Goal: Information Seeking & Learning: Learn about a topic

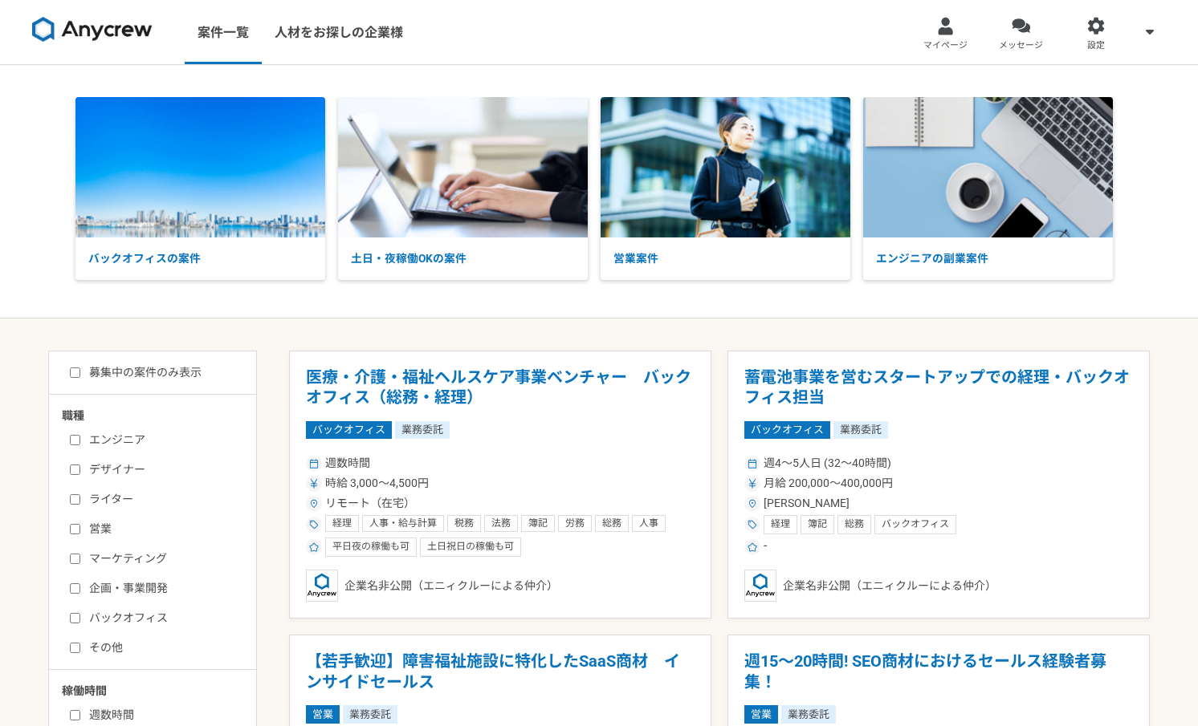
click at [87, 560] on label "マーケティング" at bounding box center [162, 559] width 185 height 17
click at [80, 560] on input "マーケティング" at bounding box center [75, 559] width 10 height 10
checkbox input "true"
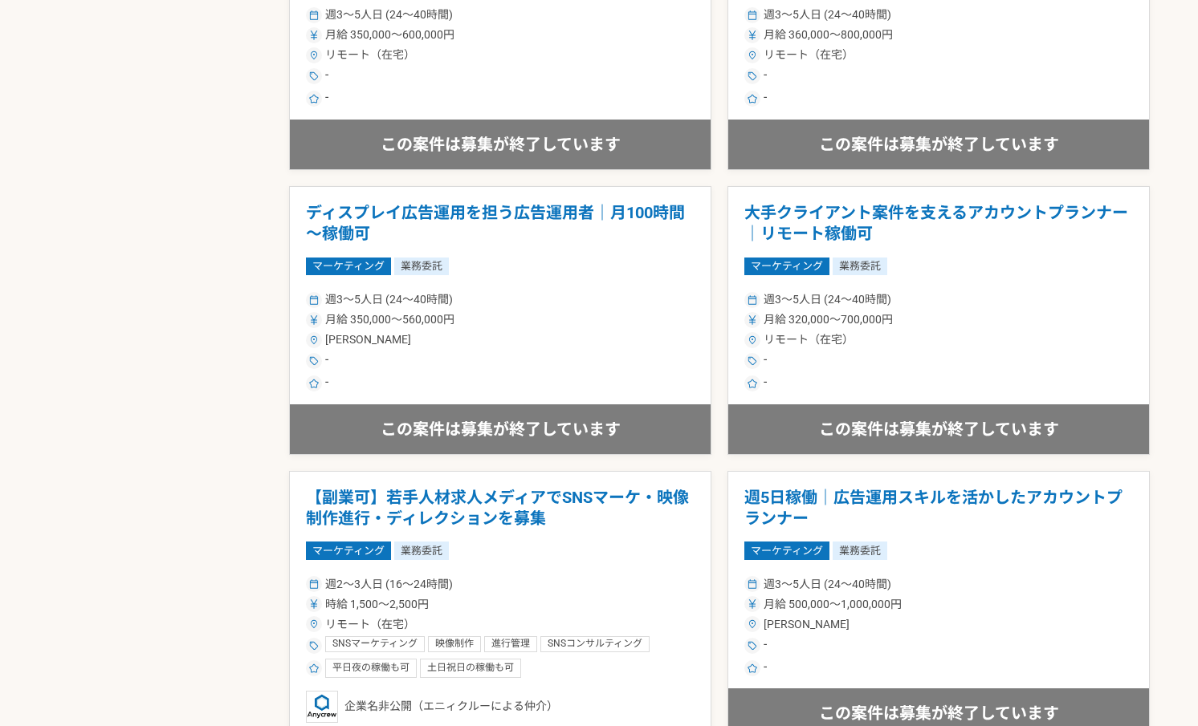
scroll to position [2564, 0]
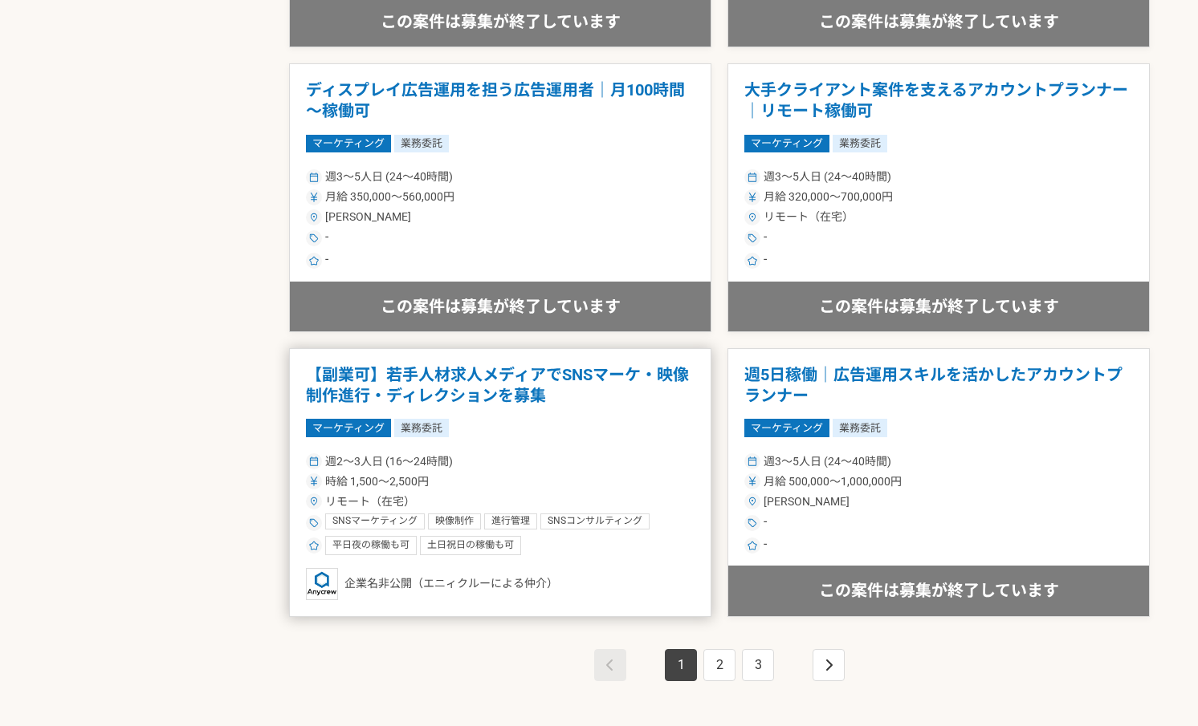
click at [609, 474] on div "時給 1,500〜2,500円" at bounding box center [500, 482] width 389 height 17
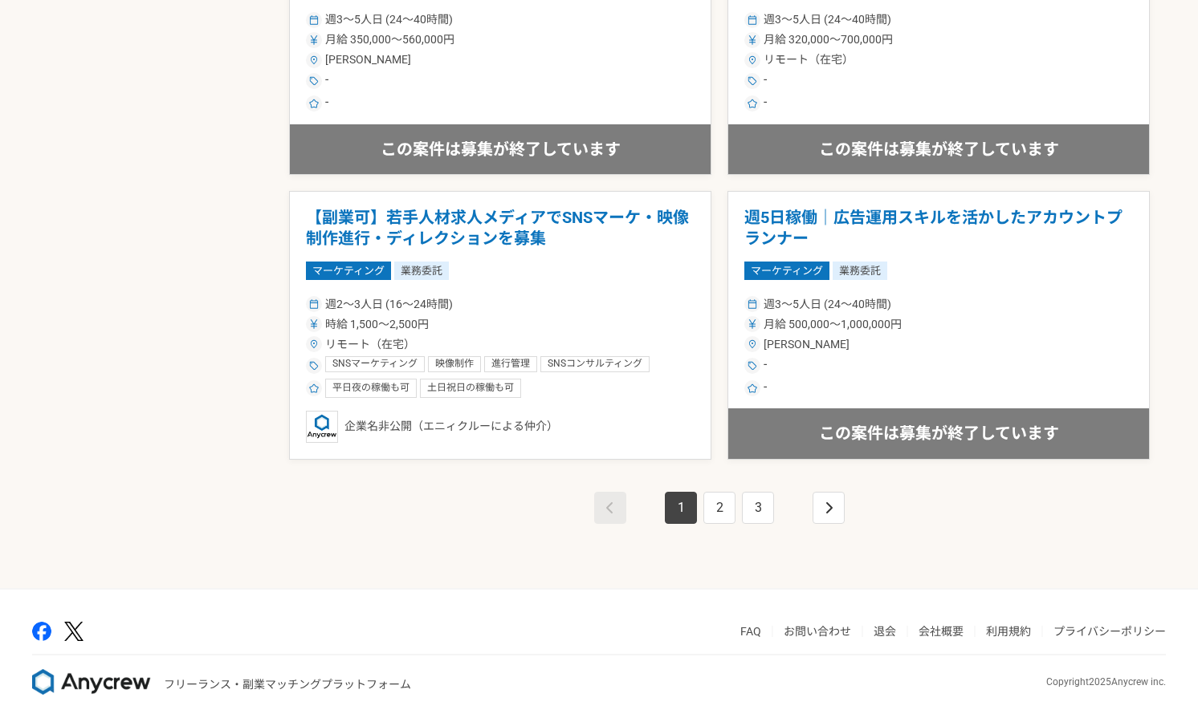
scroll to position [2722, 0]
click at [712, 514] on link "2" at bounding box center [719, 507] width 32 height 32
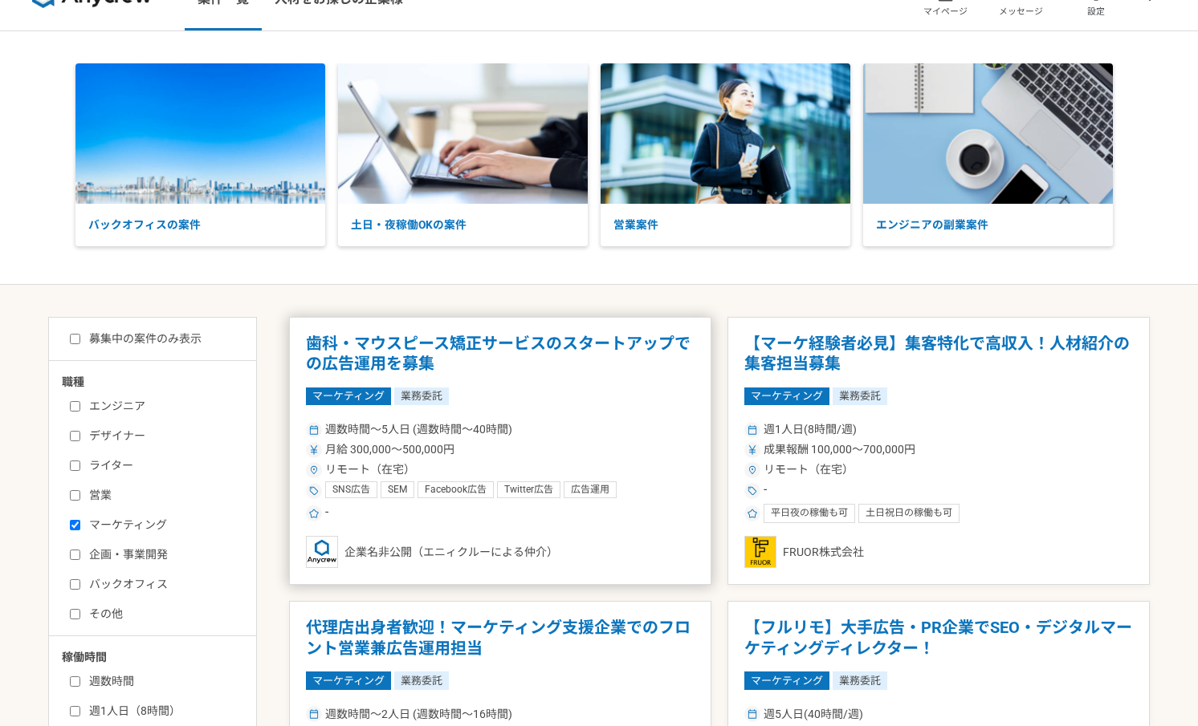
scroll to position [251, 0]
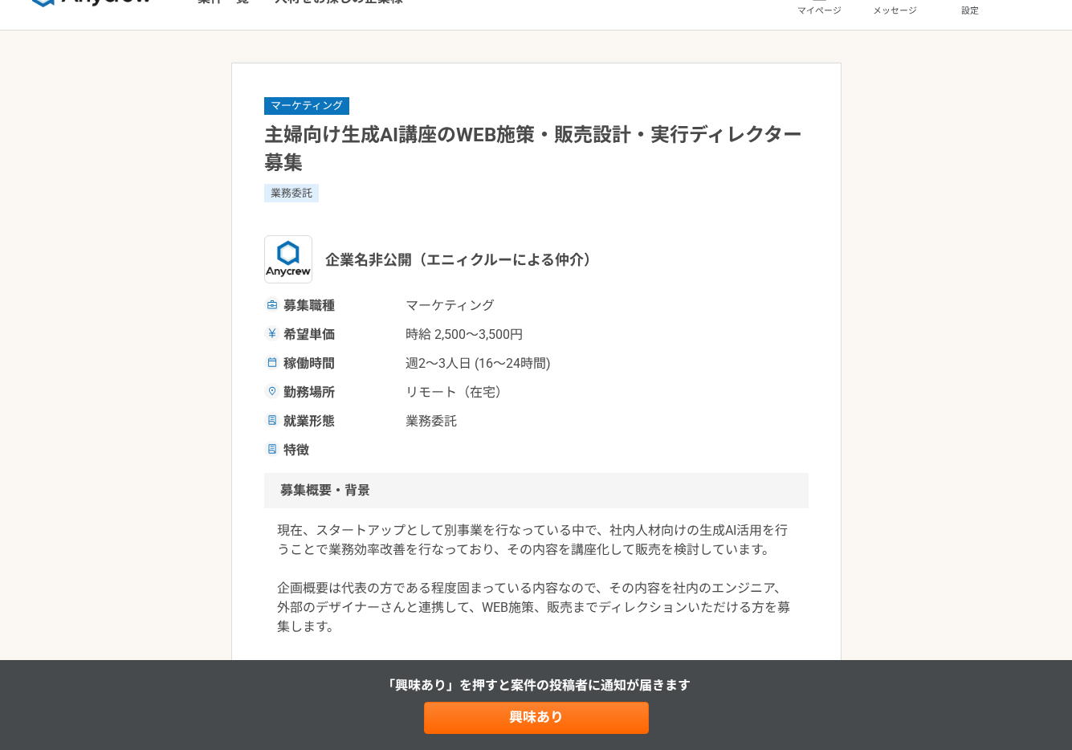
scroll to position [36, 0]
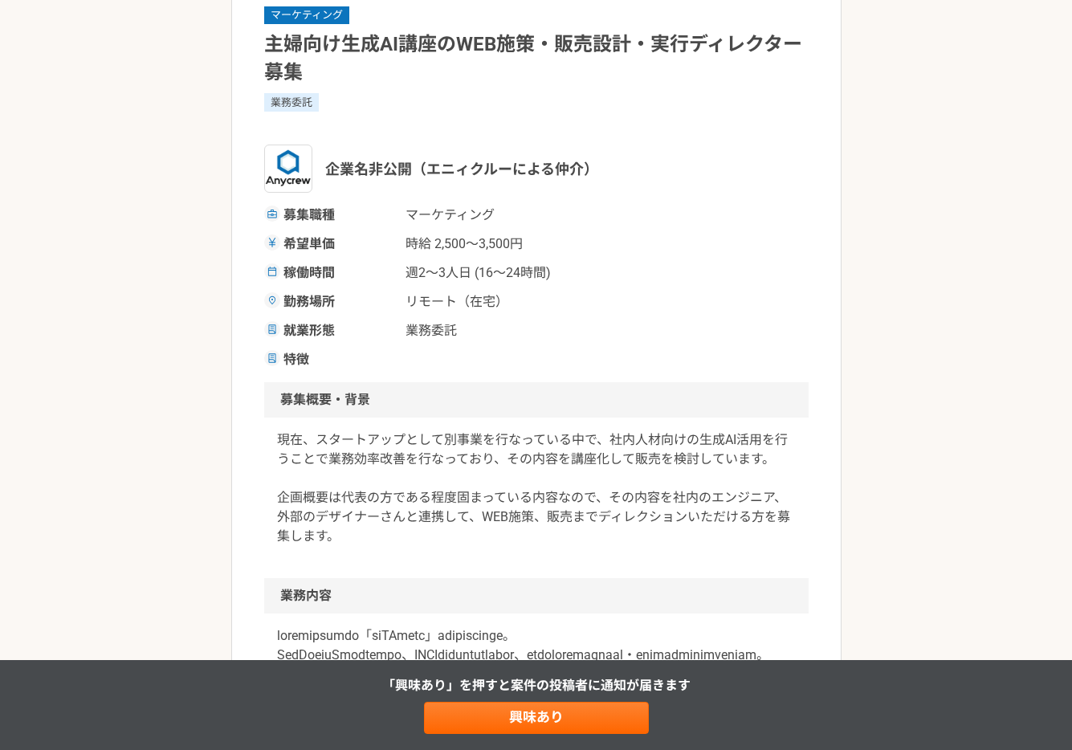
scroll to position [122, 0]
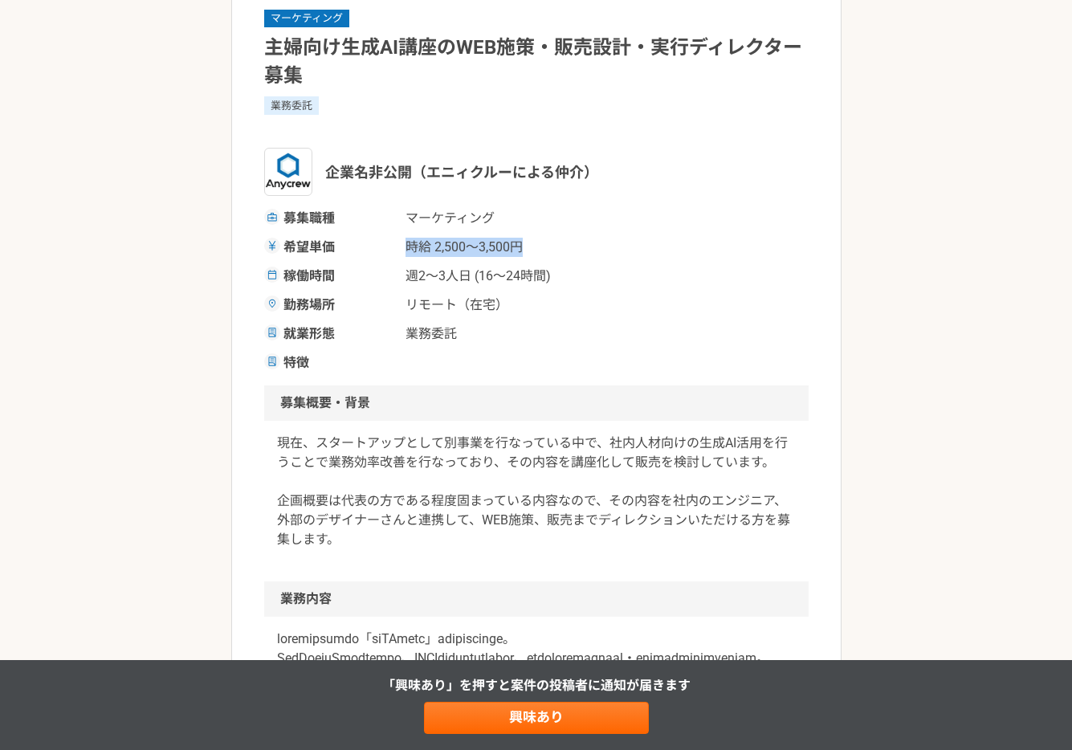
drag, startPoint x: 396, startPoint y: 245, endPoint x: 527, endPoint y: 242, distance: 131.7
click at [527, 242] on div "希望単価 時給 2,500〜3,500円" at bounding box center [536, 247] width 544 height 19
drag, startPoint x: 548, startPoint y: 279, endPoint x: 391, endPoint y: 281, distance: 157.3
click at [391, 281] on div "稼働時間 週2〜3人日 (16〜24時間)" at bounding box center [536, 275] width 544 height 19
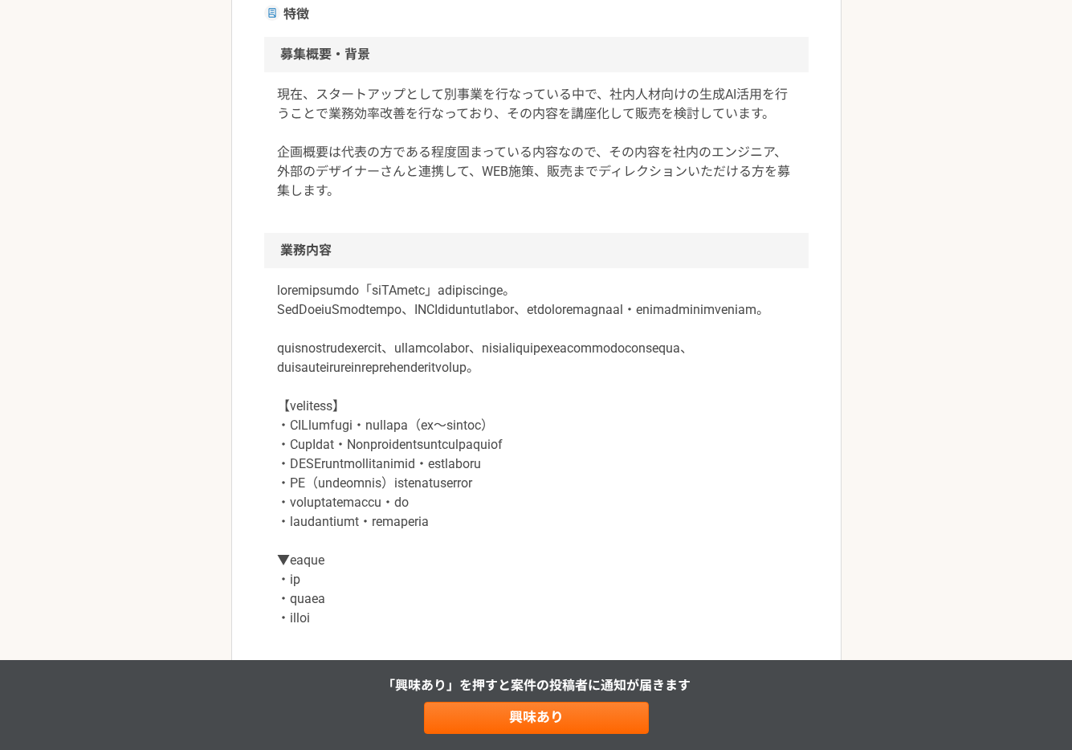
scroll to position [490, 0]
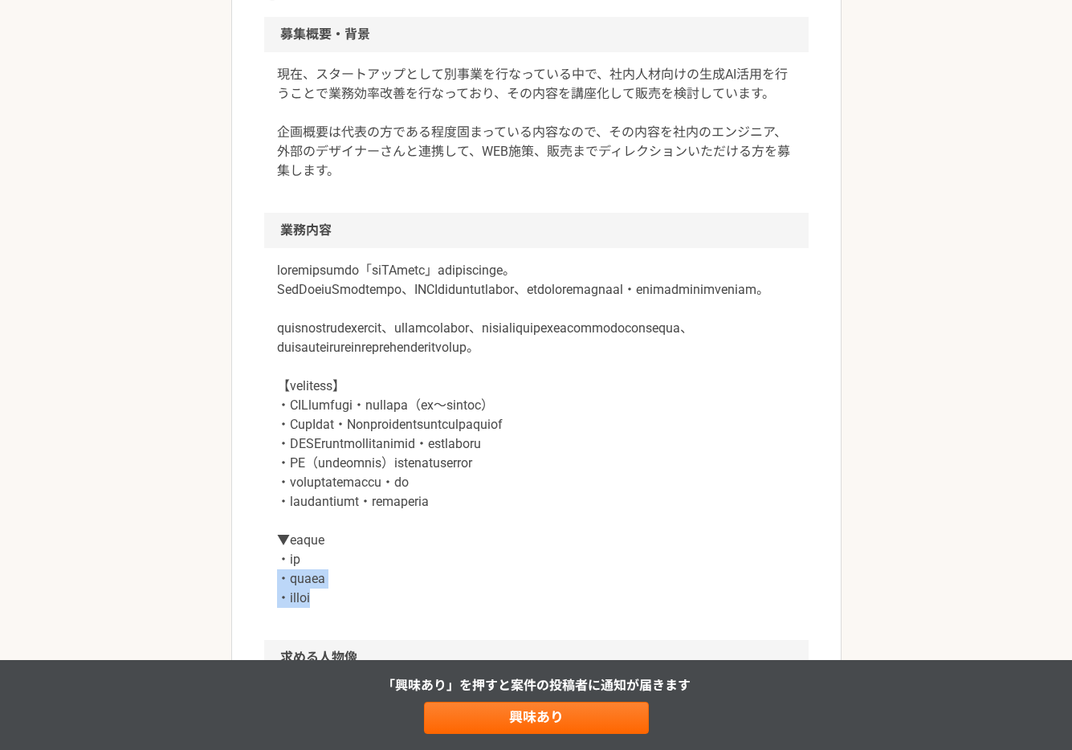
drag, startPoint x: 283, startPoint y: 620, endPoint x: 366, endPoint y: 633, distance: 83.8
click at [366, 608] on p at bounding box center [536, 434] width 519 height 347
click at [367, 608] on p at bounding box center [536, 434] width 519 height 347
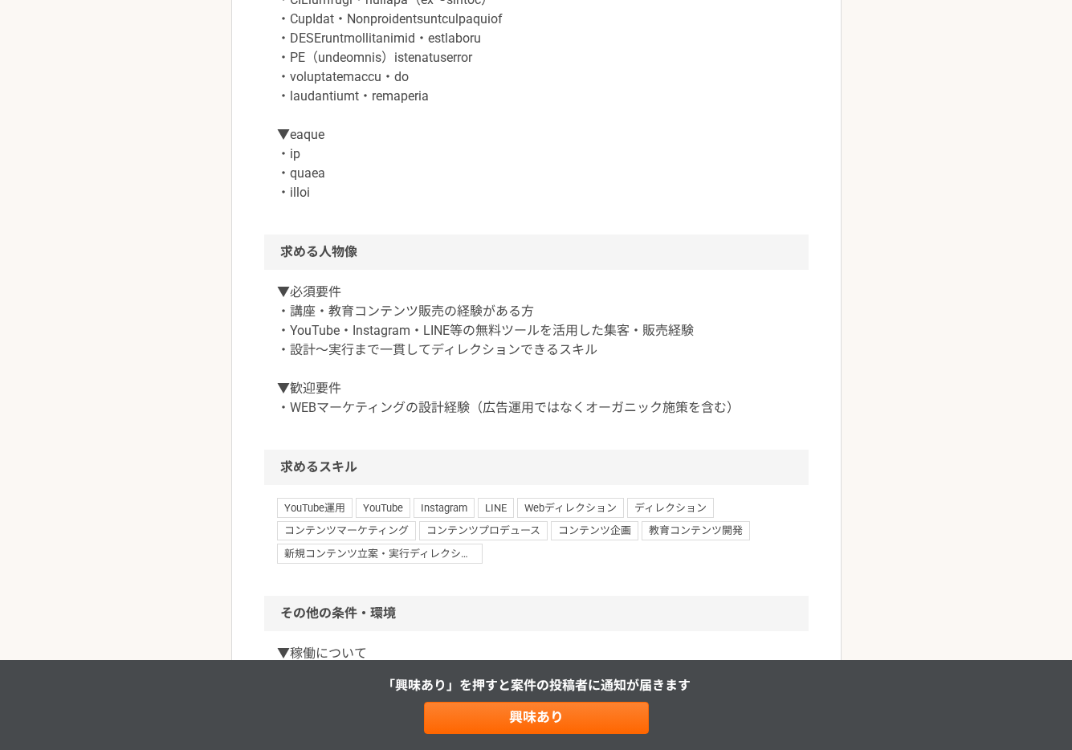
scroll to position [1102, 0]
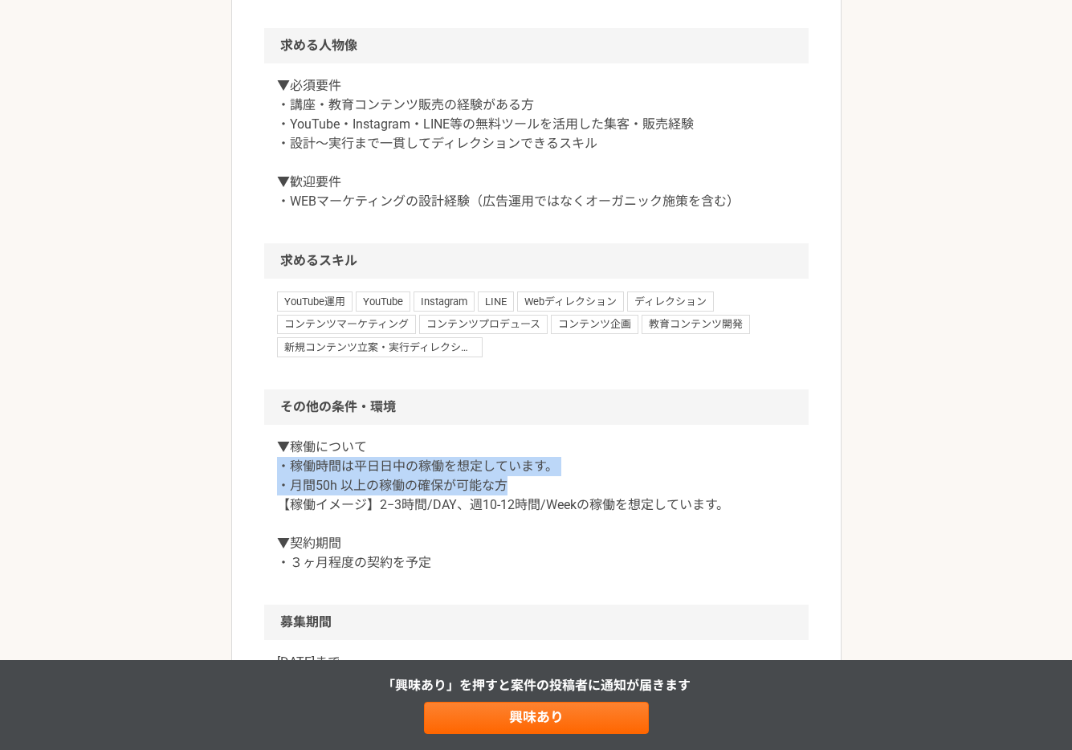
drag, startPoint x: 276, startPoint y: 506, endPoint x: 527, endPoint y: 531, distance: 251.8
click at [527, 531] on p "▼稼働について ・稼働時間は平日日中の稼働を想定しています。 ・月間50h 以上の稼働の確保が可能な方 【稼働イメージ】2−3時間/DAY、週10-12時間/…" at bounding box center [536, 504] width 519 height 135
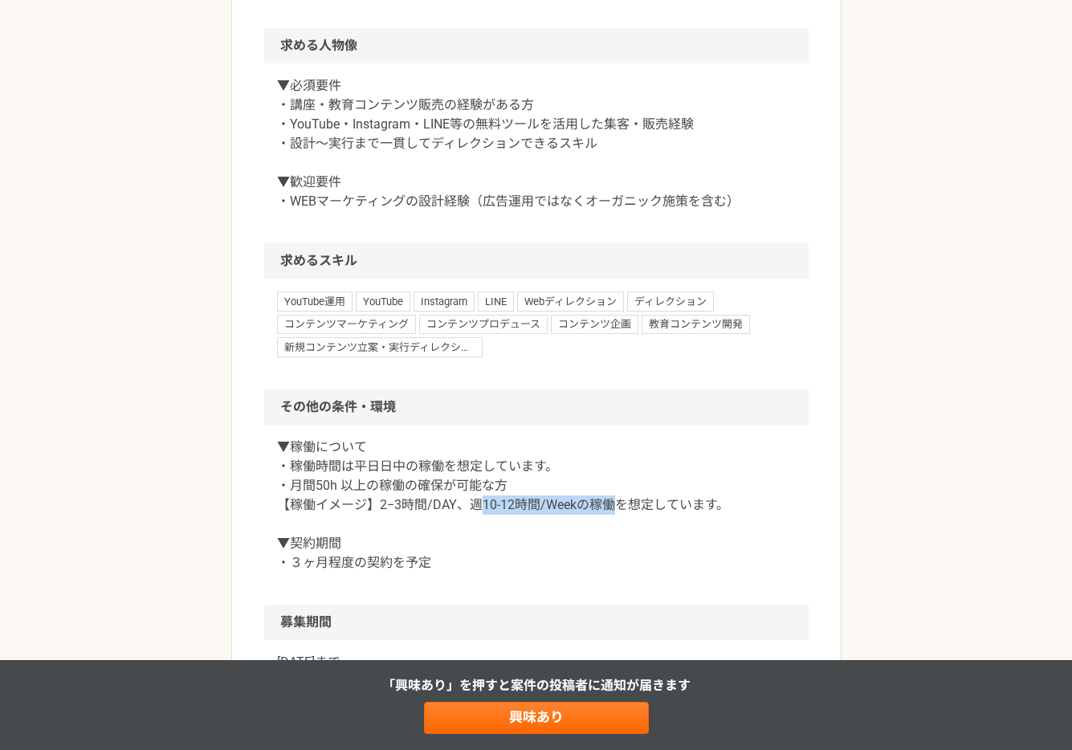
drag, startPoint x: 477, startPoint y: 543, endPoint x: 618, endPoint y: 541, distance: 141.3
click at [618, 541] on p "▼稼働について ・稼働時間は平日日中の稼働を想定しています。 ・月間50h 以上の稼働の確保が可能な方 【稼働イメージ】2−3時間/DAY、週10-12時間/…" at bounding box center [536, 504] width 519 height 135
click at [616, 540] on p "▼稼働について ・稼働時間は平日日中の稼働を想定しています。 ・月間50h 以上の稼働の確保が可能な方 【稼働イメージ】2−3時間/DAY、週10-12時間/…" at bounding box center [536, 504] width 519 height 135
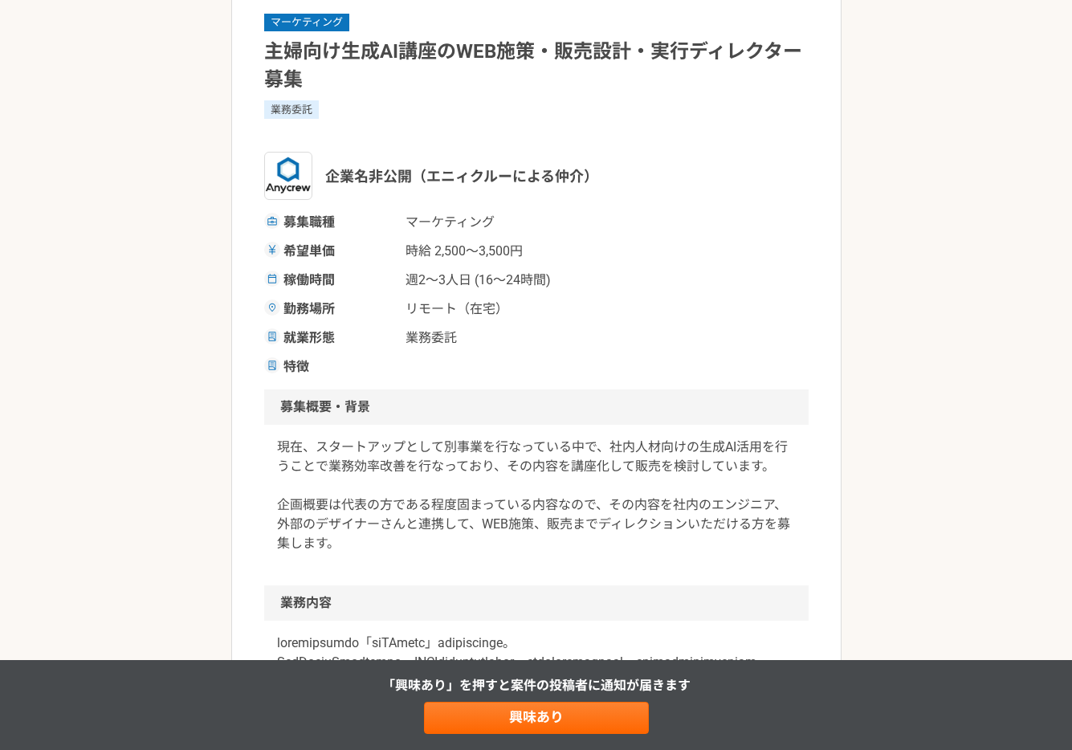
scroll to position [0, 0]
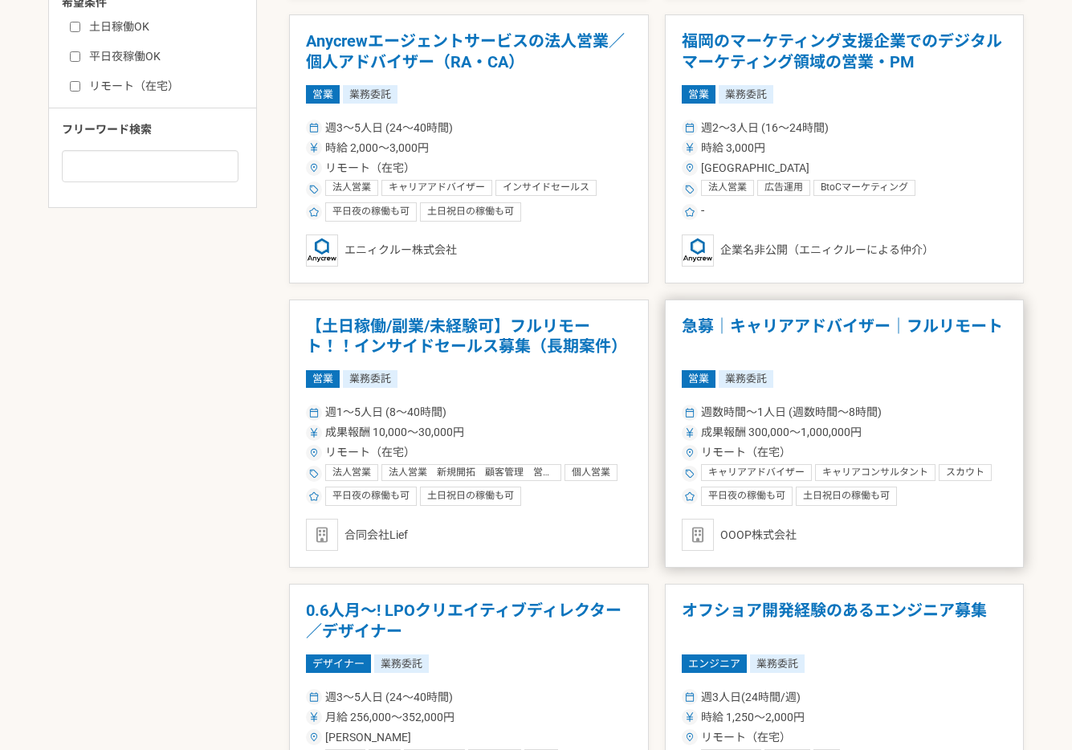
scroll to position [889, 0]
